Goal: Information Seeking & Learning: Check status

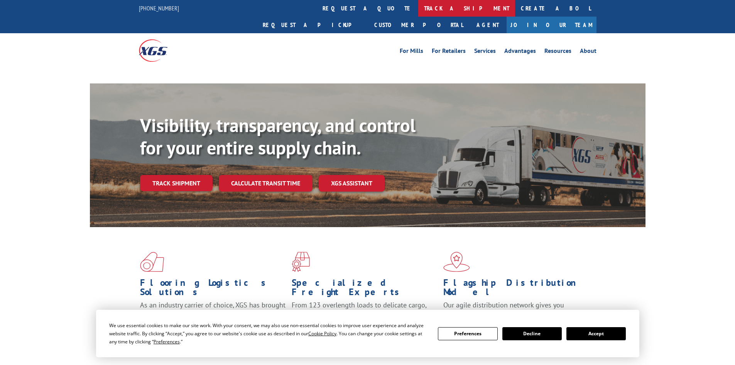
click at [418, 9] on link "track a shipment" at bounding box center [466, 8] width 97 height 17
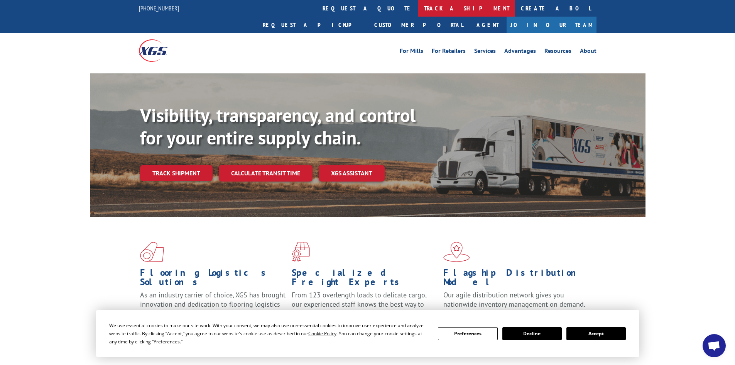
click at [418, 8] on link "track a shipment" at bounding box center [466, 8] width 97 height 17
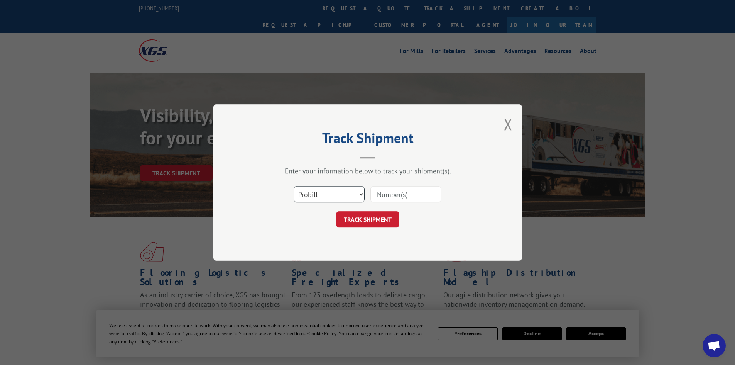
click at [325, 192] on select "Select category... Probill BOL PO" at bounding box center [329, 194] width 71 height 16
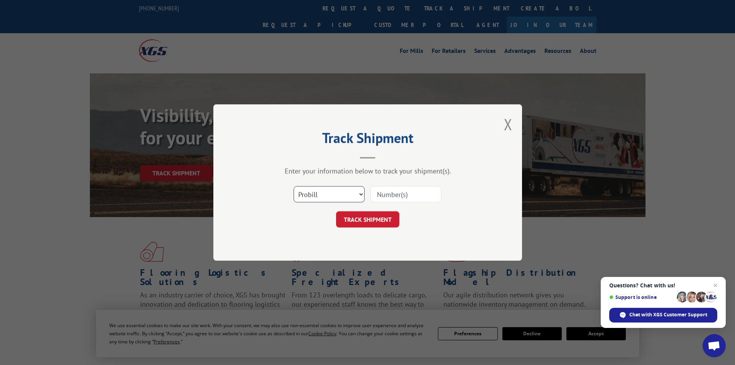
select select "bol"
click at [294, 186] on select "Select category... Probill BOL PO" at bounding box center [329, 194] width 71 height 16
click at [384, 191] on input at bounding box center [405, 194] width 71 height 16
paste input "6006083"
type input "6006083"
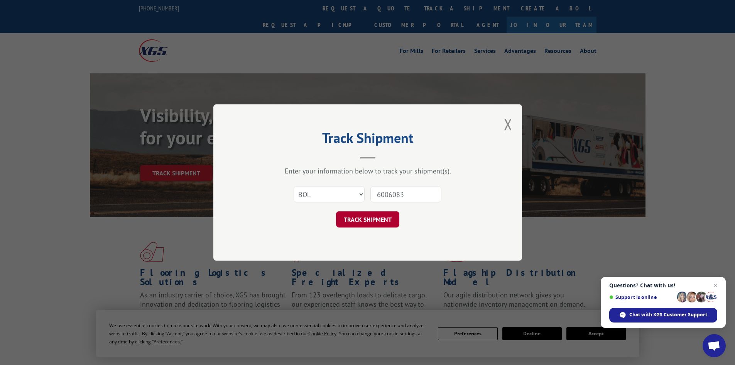
click at [367, 213] on button "TRACK SHIPMENT" at bounding box center [367, 219] width 63 height 16
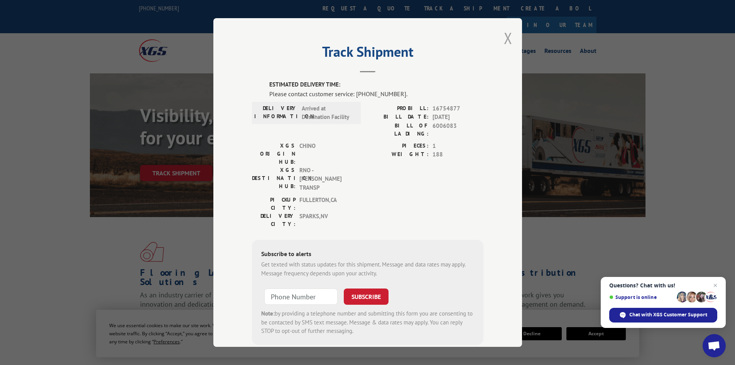
click at [504, 38] on button "Close modal" at bounding box center [508, 38] width 8 height 20
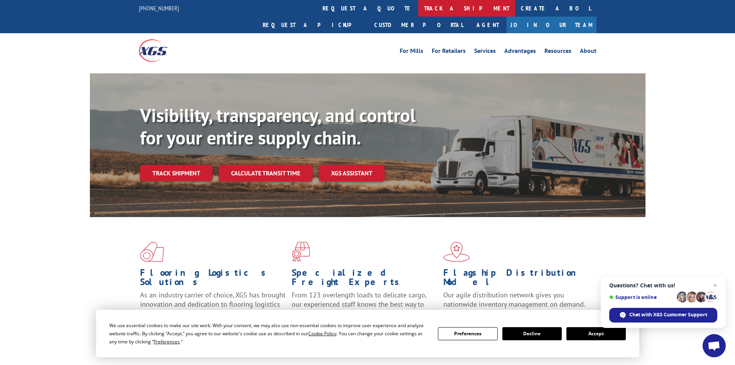
click at [418, 3] on link "track a shipment" at bounding box center [466, 8] width 97 height 17
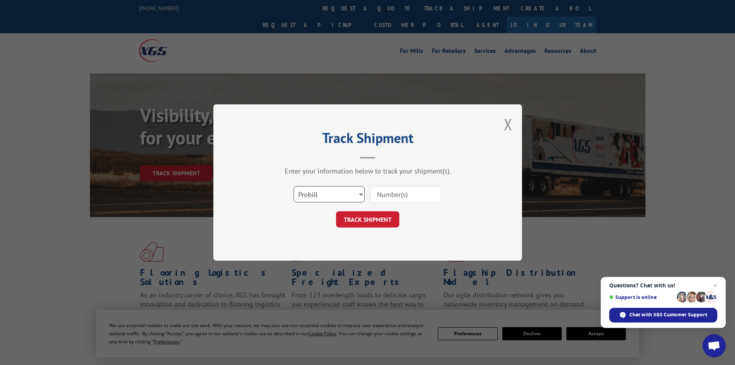
click at [331, 189] on select "Select category... Probill BOL PO" at bounding box center [329, 194] width 71 height 16
select select "bol"
click at [294, 186] on select "Select category... Probill BOL PO" at bounding box center [329, 194] width 71 height 16
click at [402, 196] on input at bounding box center [405, 194] width 71 height 16
paste input "5120806"
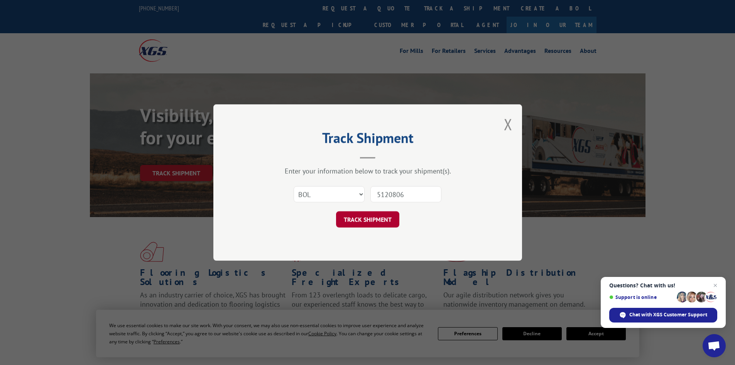
type input "5120806"
click at [369, 217] on button "TRACK SHIPMENT" at bounding box center [367, 219] width 63 height 16
